Goal: Task Accomplishment & Management: Manage account settings

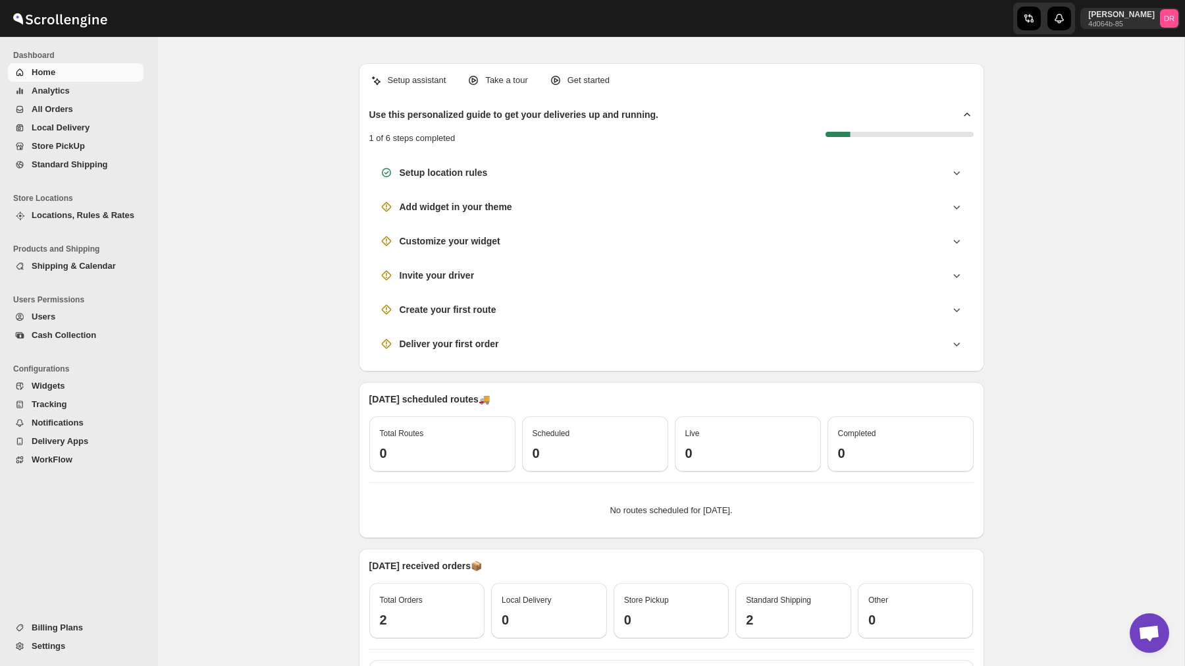
click at [82, 92] on span "Analytics" at bounding box center [86, 90] width 109 height 13
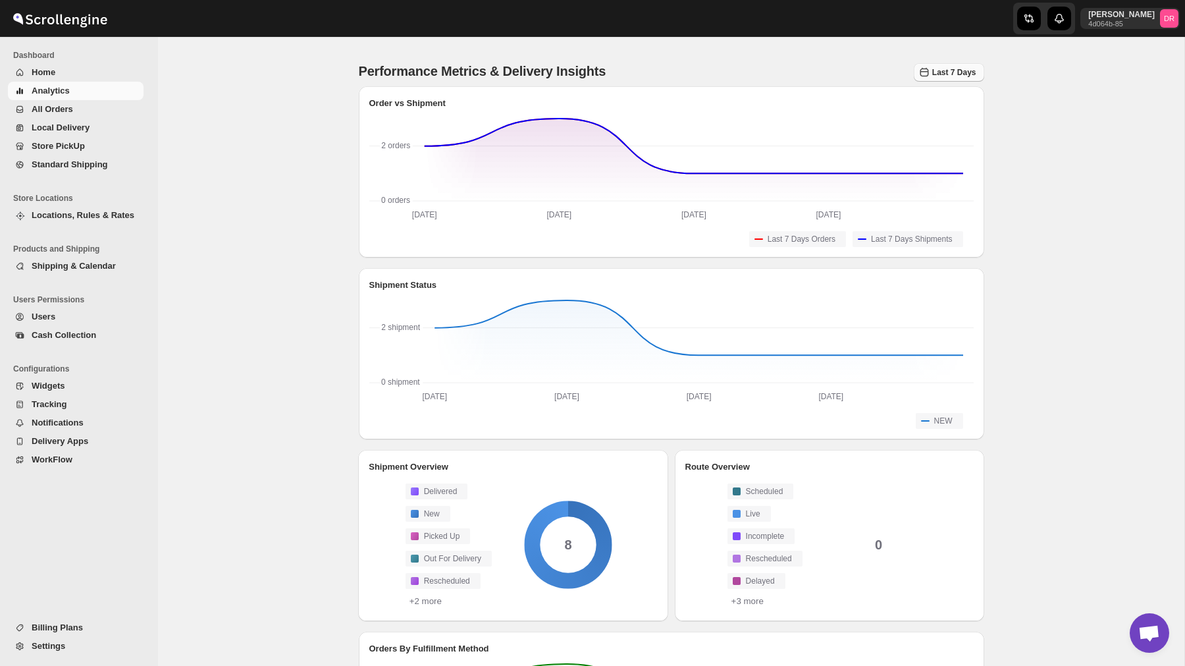
click at [957, 75] on span "Last 7 Days" at bounding box center [954, 72] width 44 height 9
click at [945, 161] on div "Last 30 Days" at bounding box center [940, 166] width 50 height 13
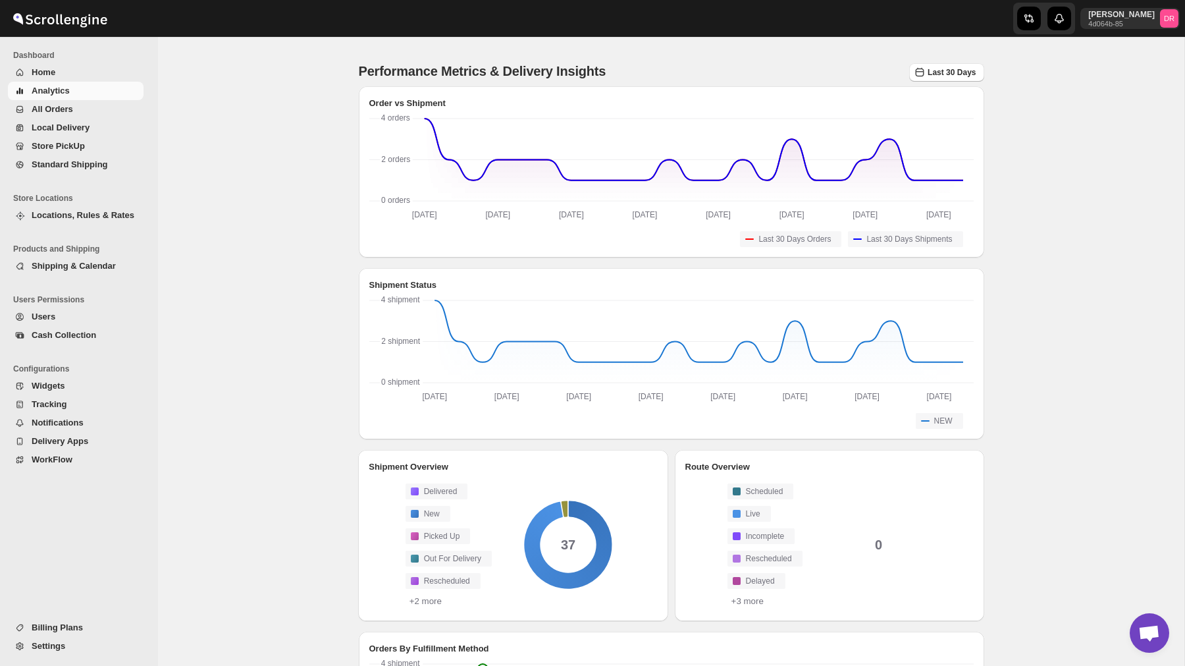
click at [91, 111] on span "All Orders" at bounding box center [86, 109] width 109 height 13
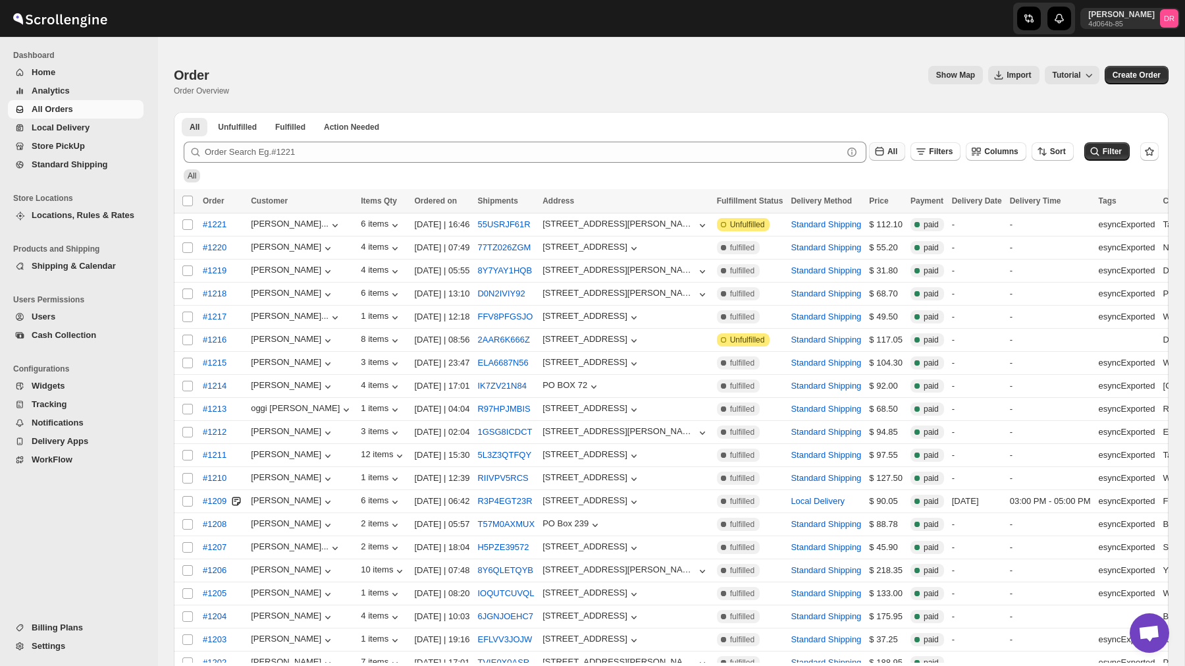
click at [891, 150] on span "All" at bounding box center [893, 151] width 10 height 9
click at [881, 295] on div "Last 30 Days" at bounding box center [878, 293] width 50 height 13
click at [1117, 153] on span "Filter" at bounding box center [1112, 151] width 19 height 9
click at [45, 630] on span "Billing Plans" at bounding box center [57, 627] width 51 height 10
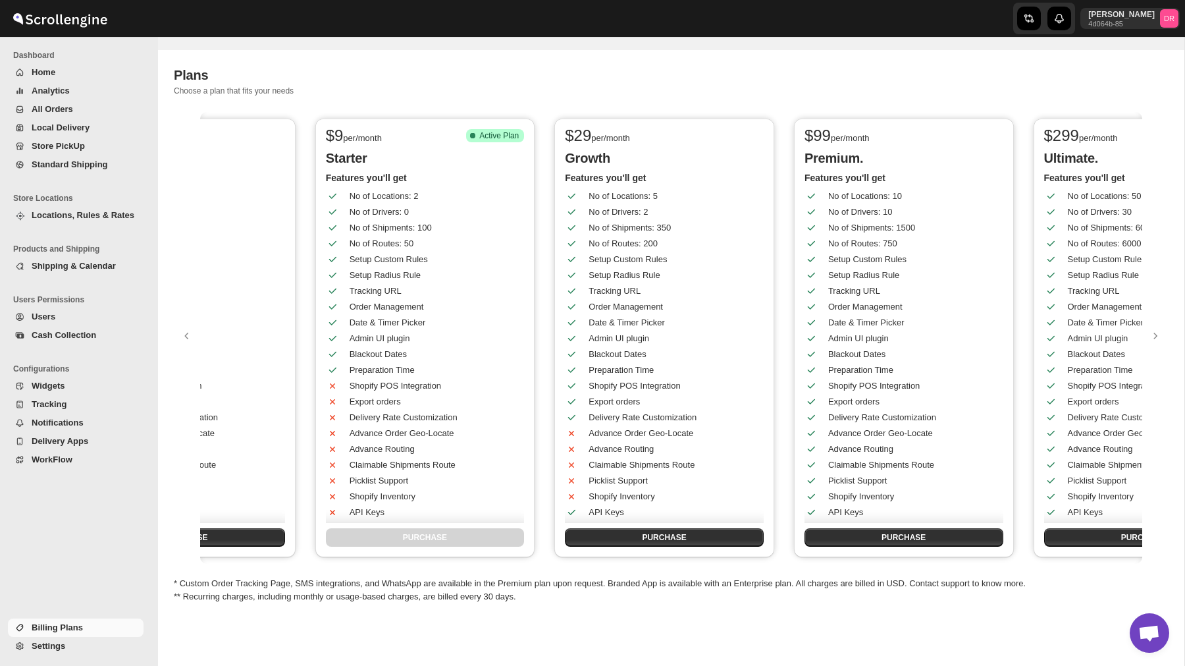
scroll to position [0, 81]
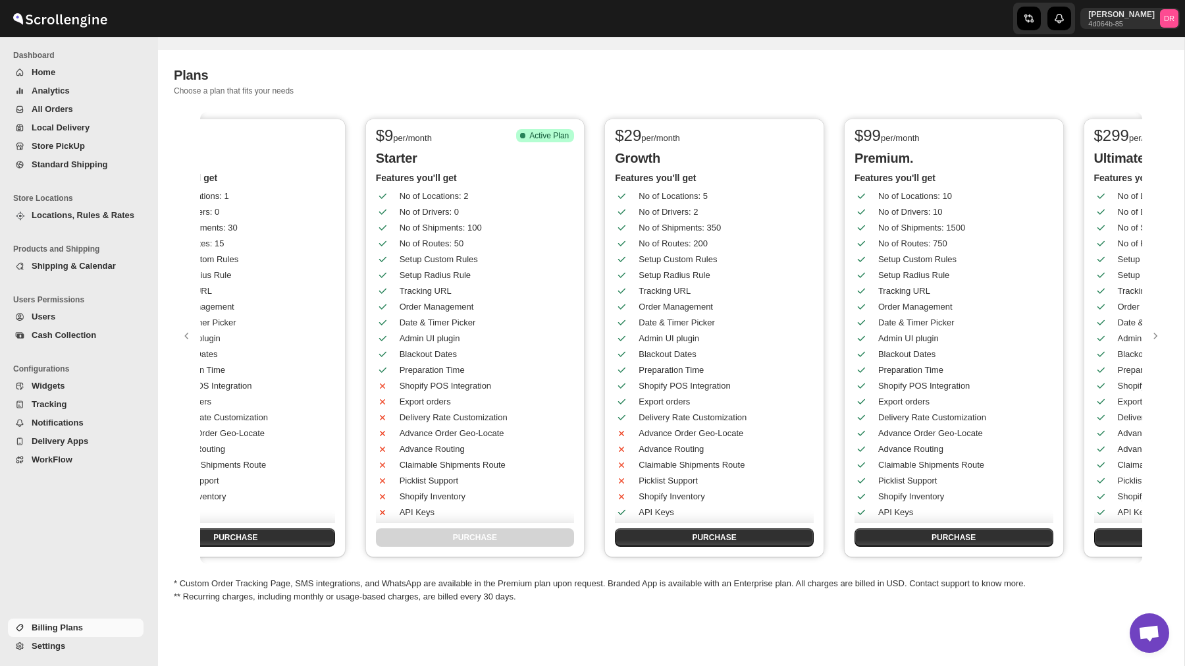
click at [471, 97] on div "Plans. This page is ready Plans Choose a plan that fits your needs" at bounding box center [671, 81] width 995 height 62
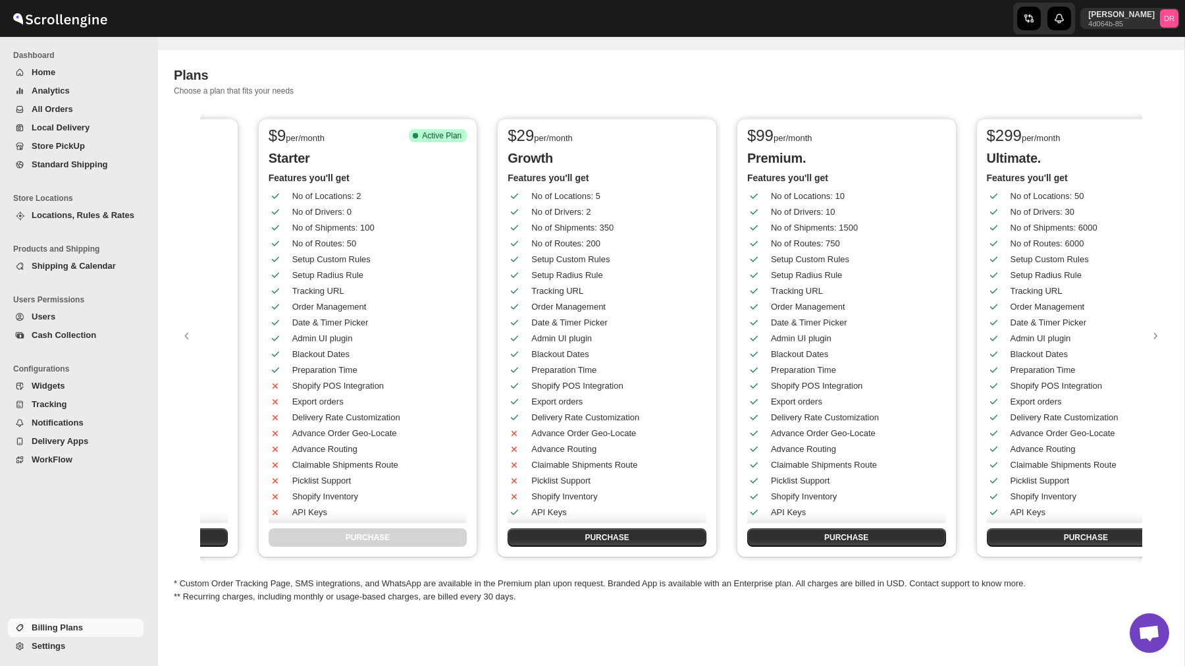
scroll to position [0, 192]
click at [1122, 13] on p "Daniel Rossiter" at bounding box center [1121, 14] width 66 height 11
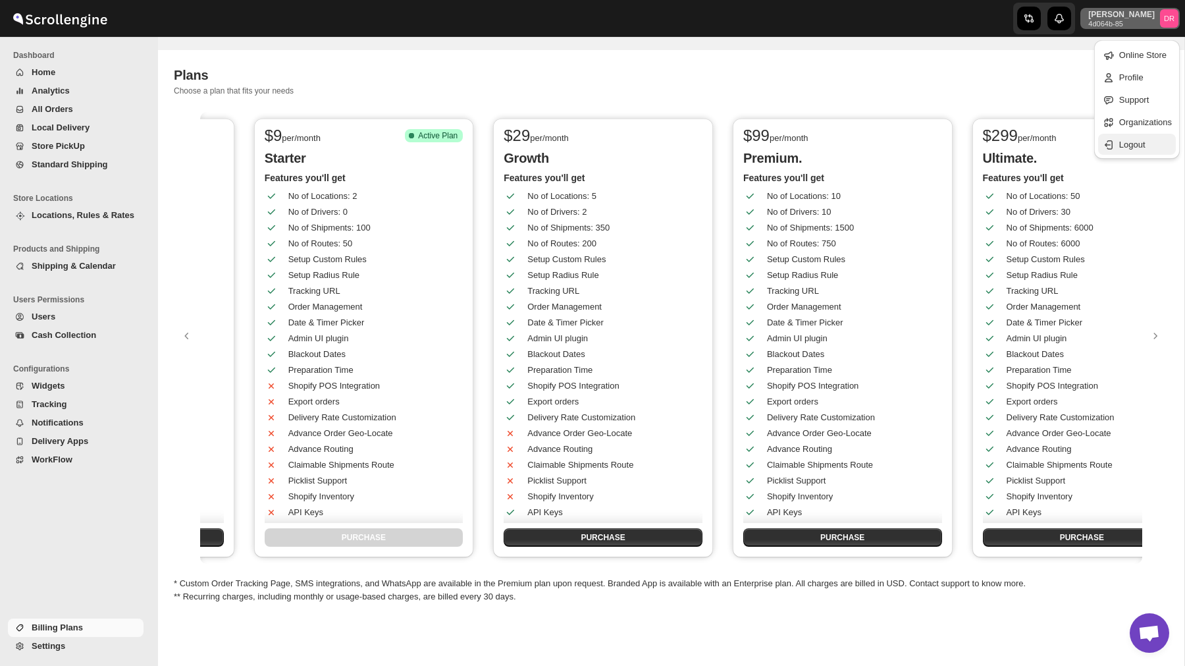
click at [1129, 142] on span "Logout" at bounding box center [1132, 145] width 26 height 10
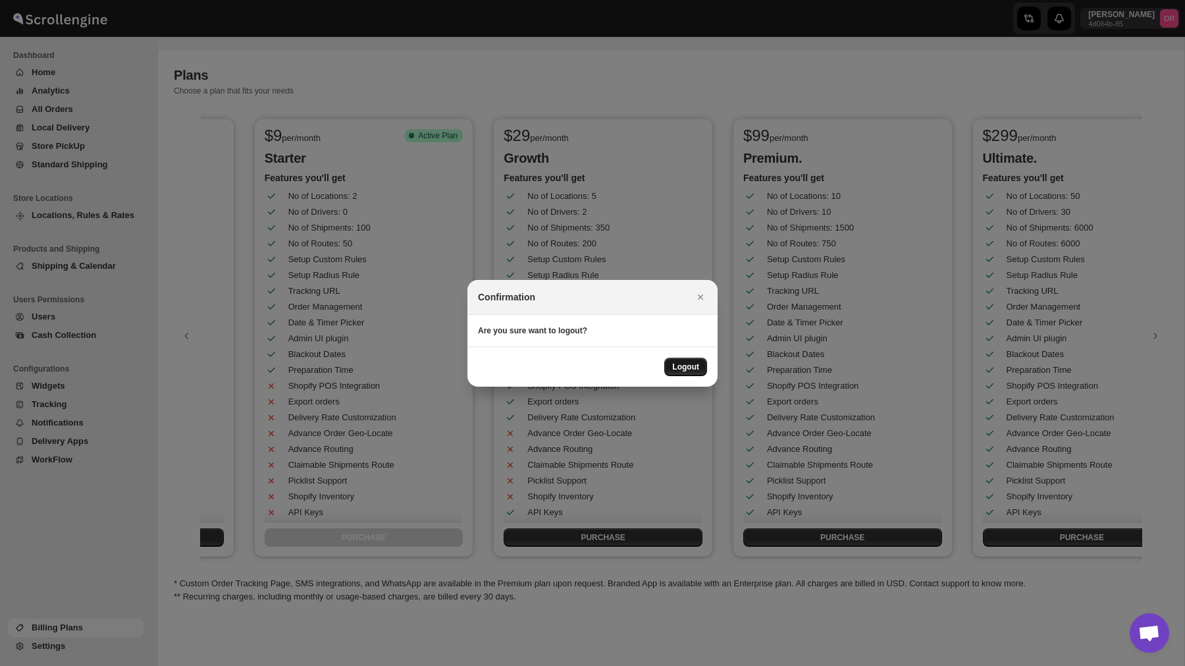
click at [693, 365] on span "Logout" at bounding box center [685, 366] width 27 height 11
